Goal: Navigation & Orientation: Find specific page/section

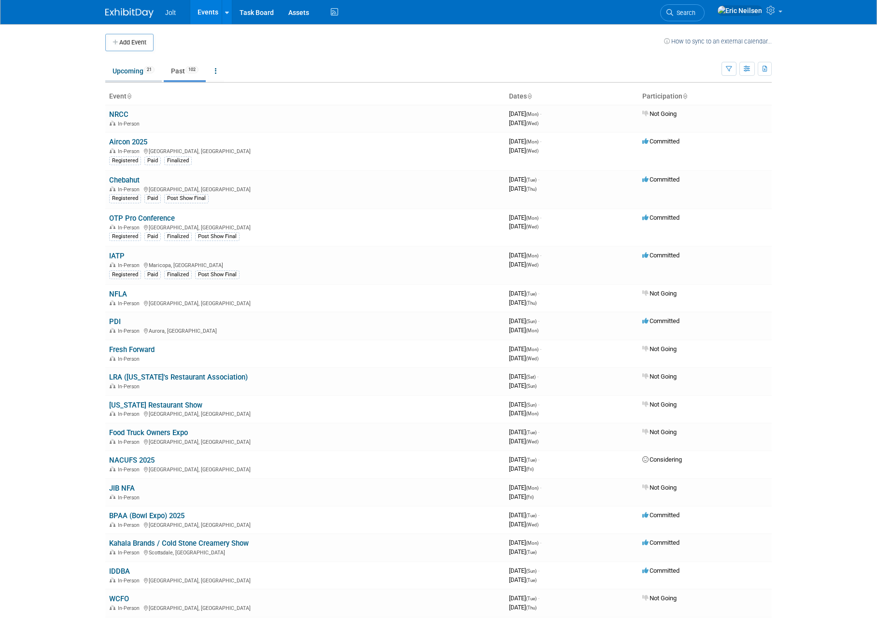
click at [125, 71] on link "Upcoming 21" at bounding box center [133, 71] width 57 height 18
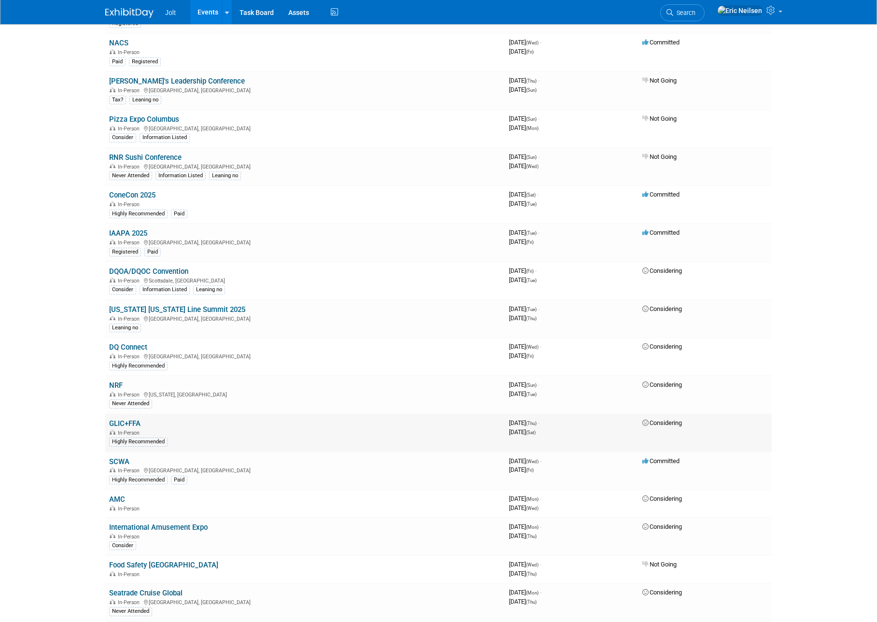
scroll to position [191, 0]
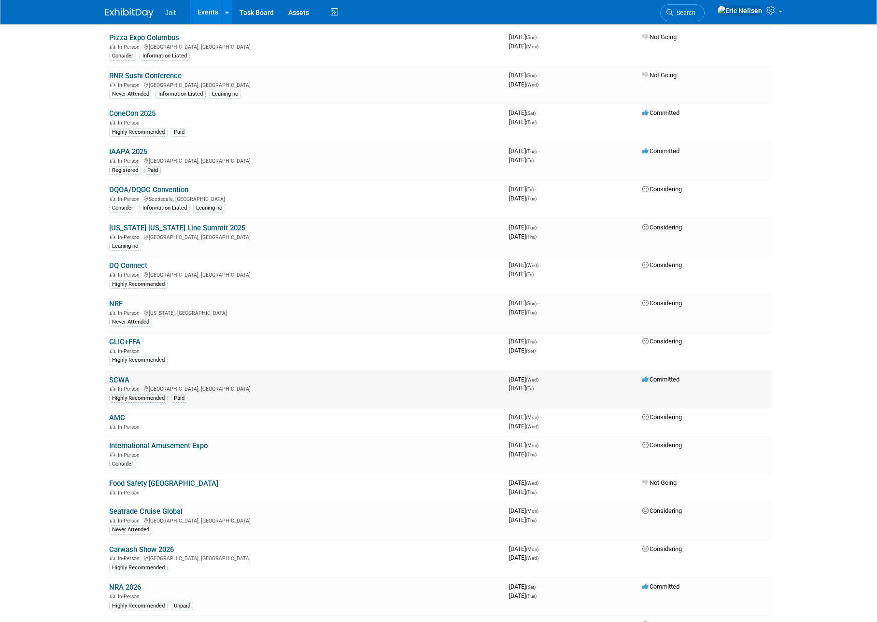
click at [125, 380] on link "SCWA" at bounding box center [119, 380] width 20 height 9
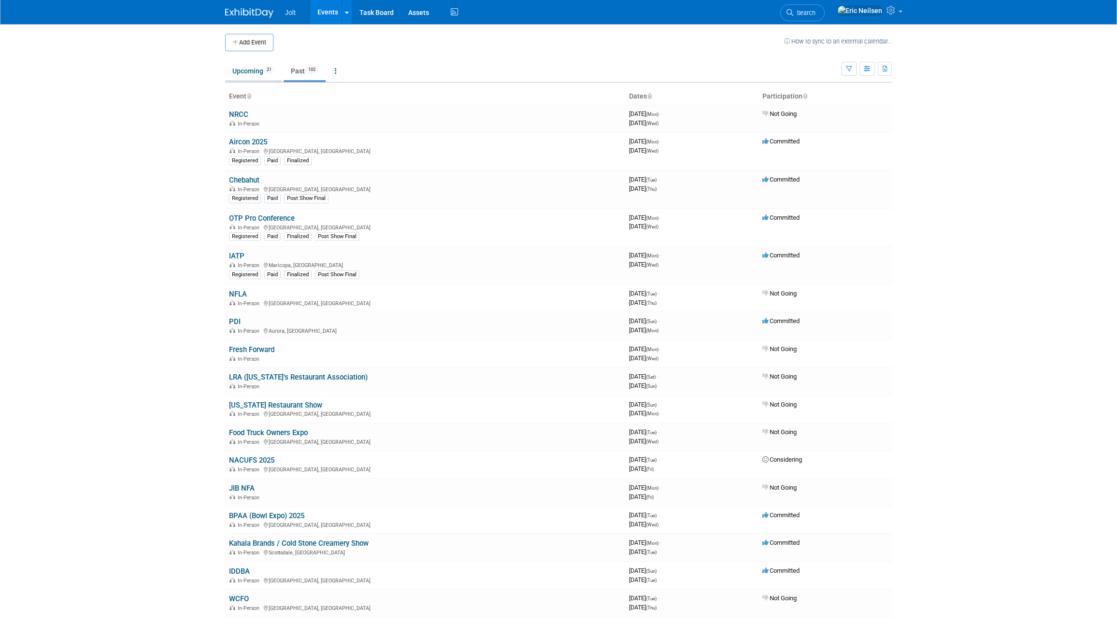
click at [254, 81] on li "Upcoming 21" at bounding box center [253, 72] width 57 height 20
click at [254, 76] on link "Upcoming 21" at bounding box center [253, 71] width 57 height 18
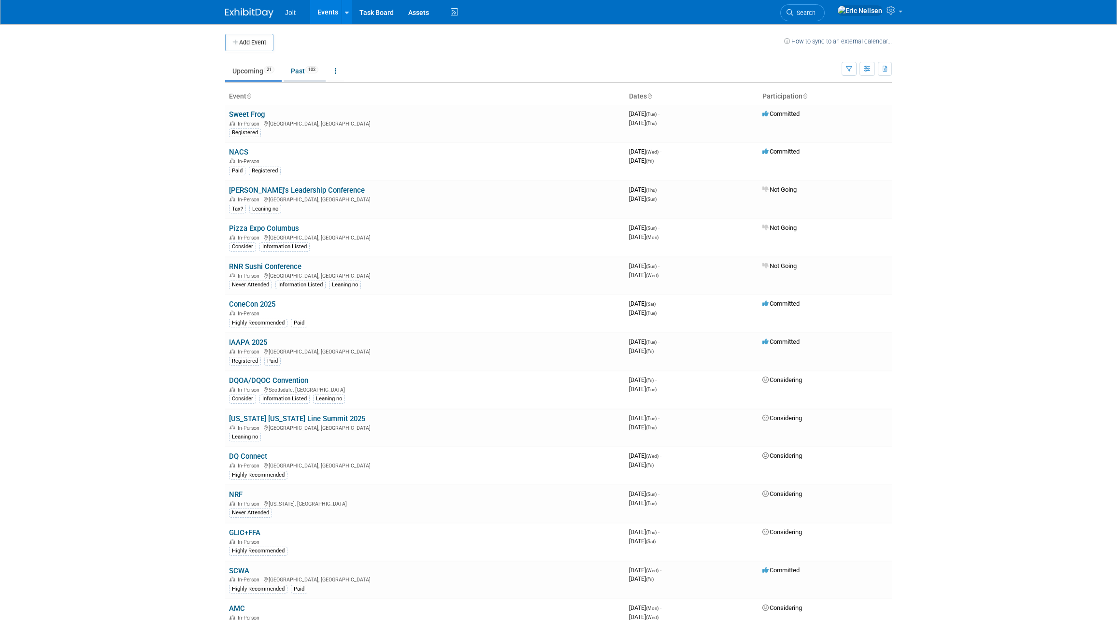
click at [308, 75] on link "Past 102" at bounding box center [304, 71] width 42 height 18
